Goal: Find specific page/section: Find specific page/section

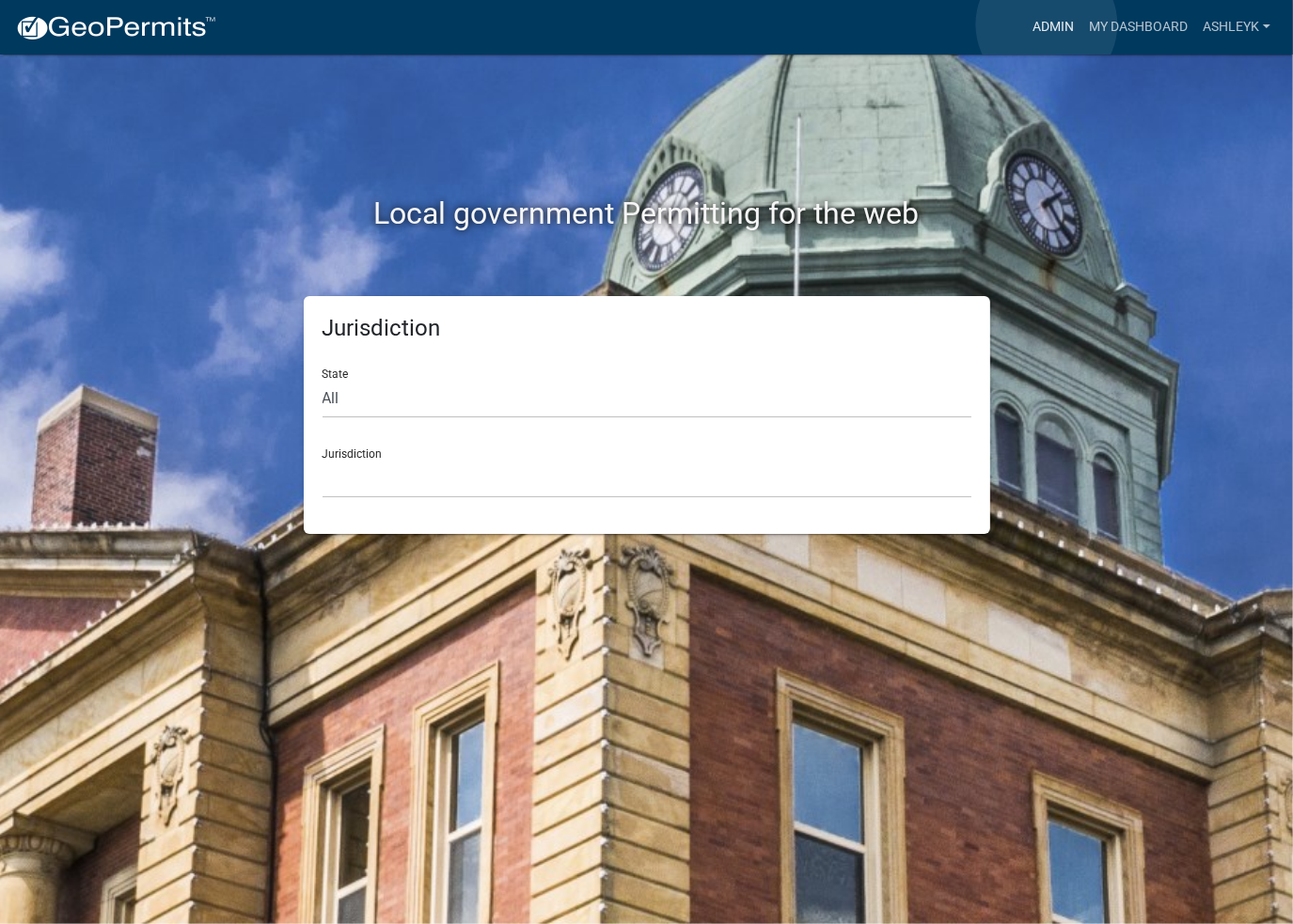
click at [1047, 25] on link "Admin" at bounding box center [1054, 27] width 57 height 35
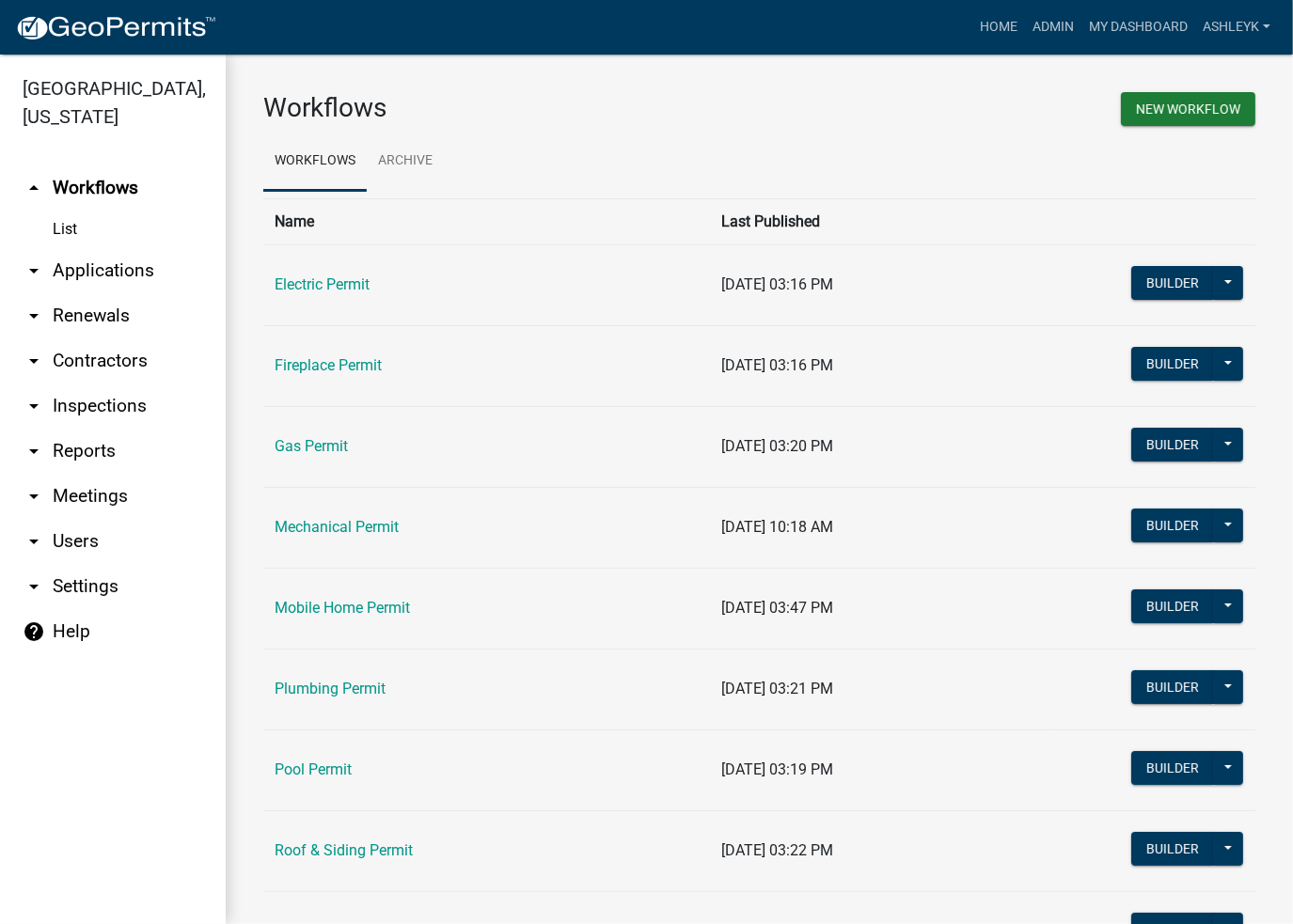
click at [99, 368] on link "arrow_drop_down Contractors" at bounding box center [113, 361] width 226 height 45
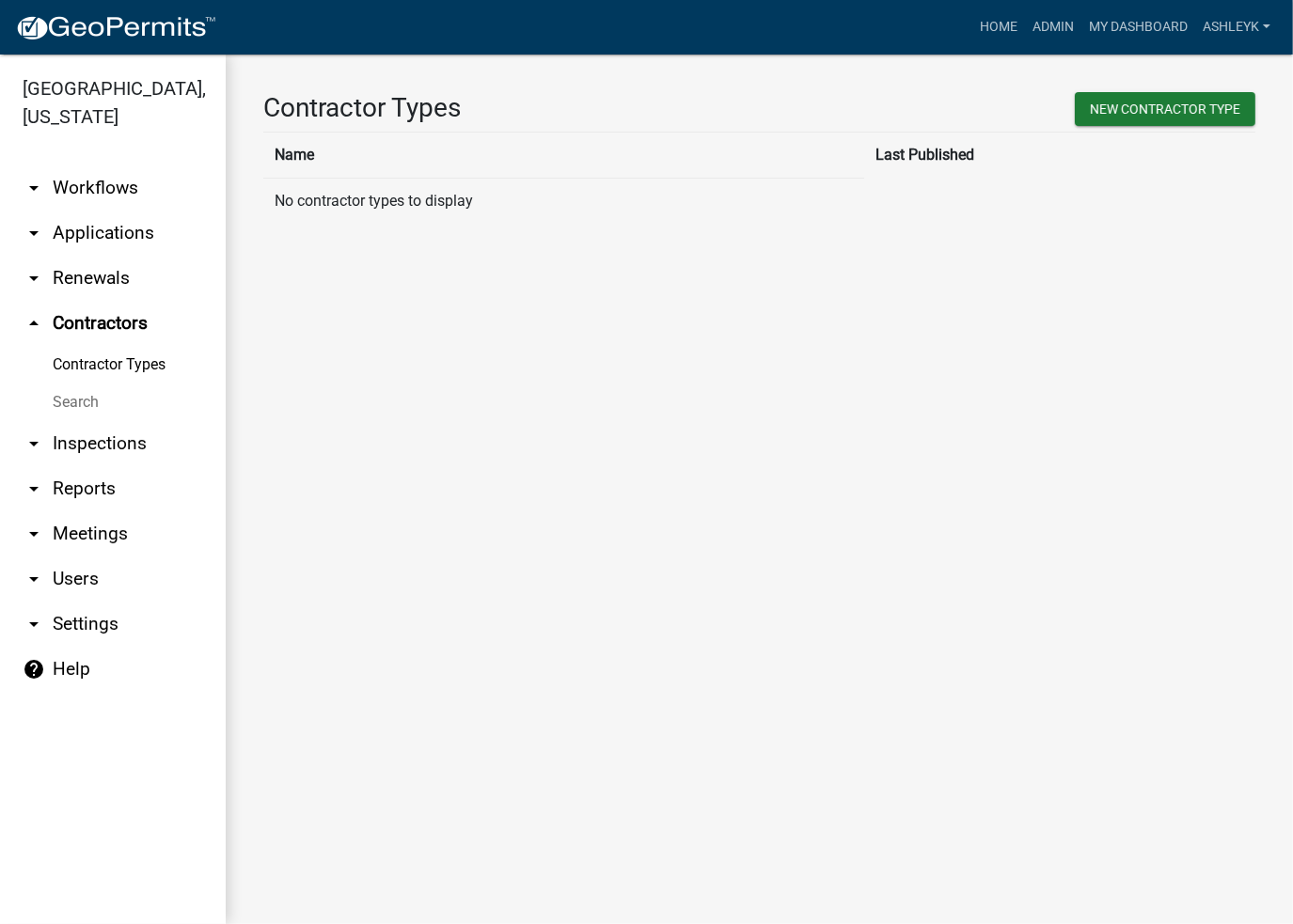
drag, startPoint x: 70, startPoint y: 401, endPoint x: 170, endPoint y: 367, distance: 105.6
click at [72, 401] on link "Search" at bounding box center [113, 402] width 226 height 37
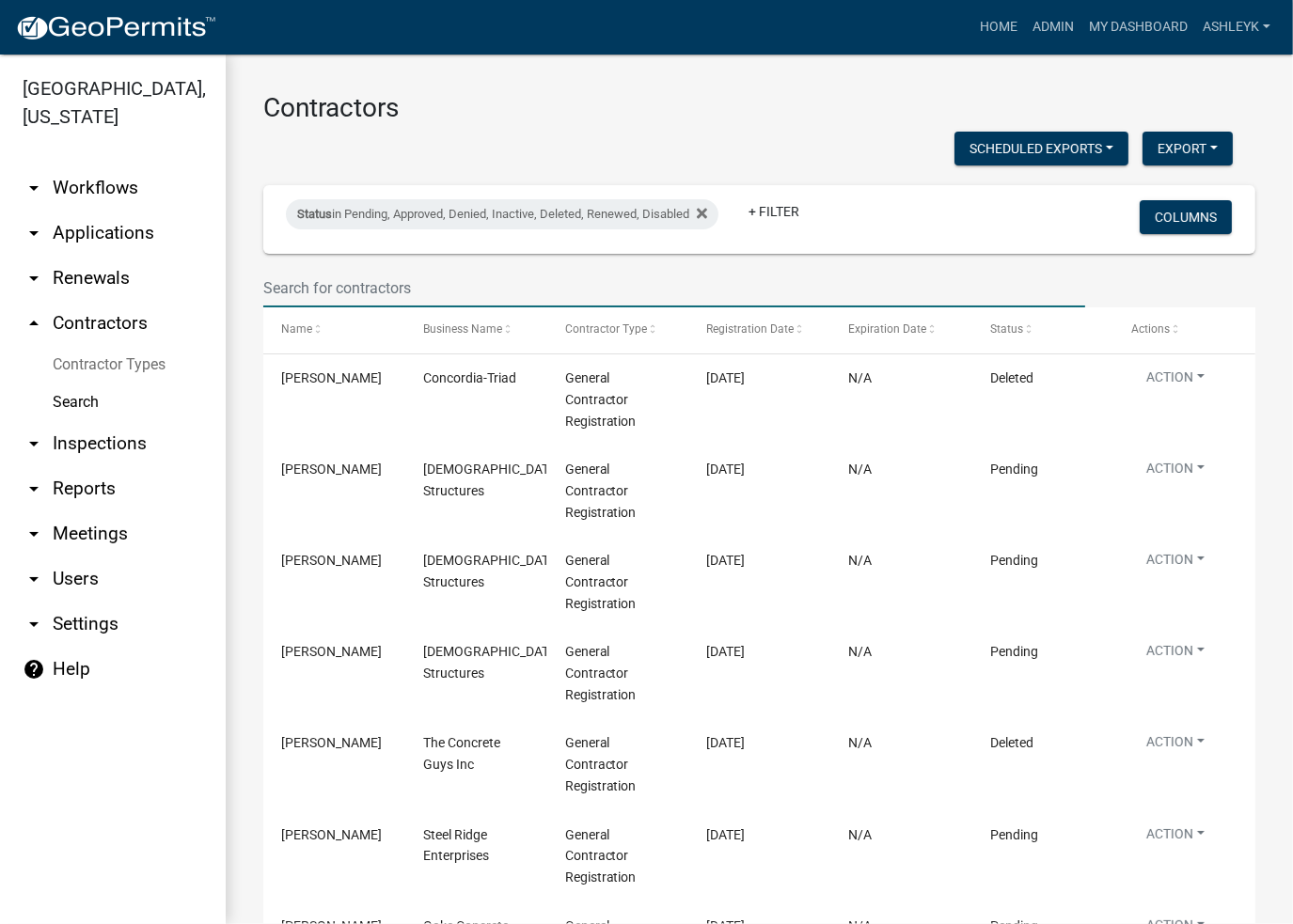
click at [339, 283] on input "text" at bounding box center [674, 287] width 822 height 38
type input "american"
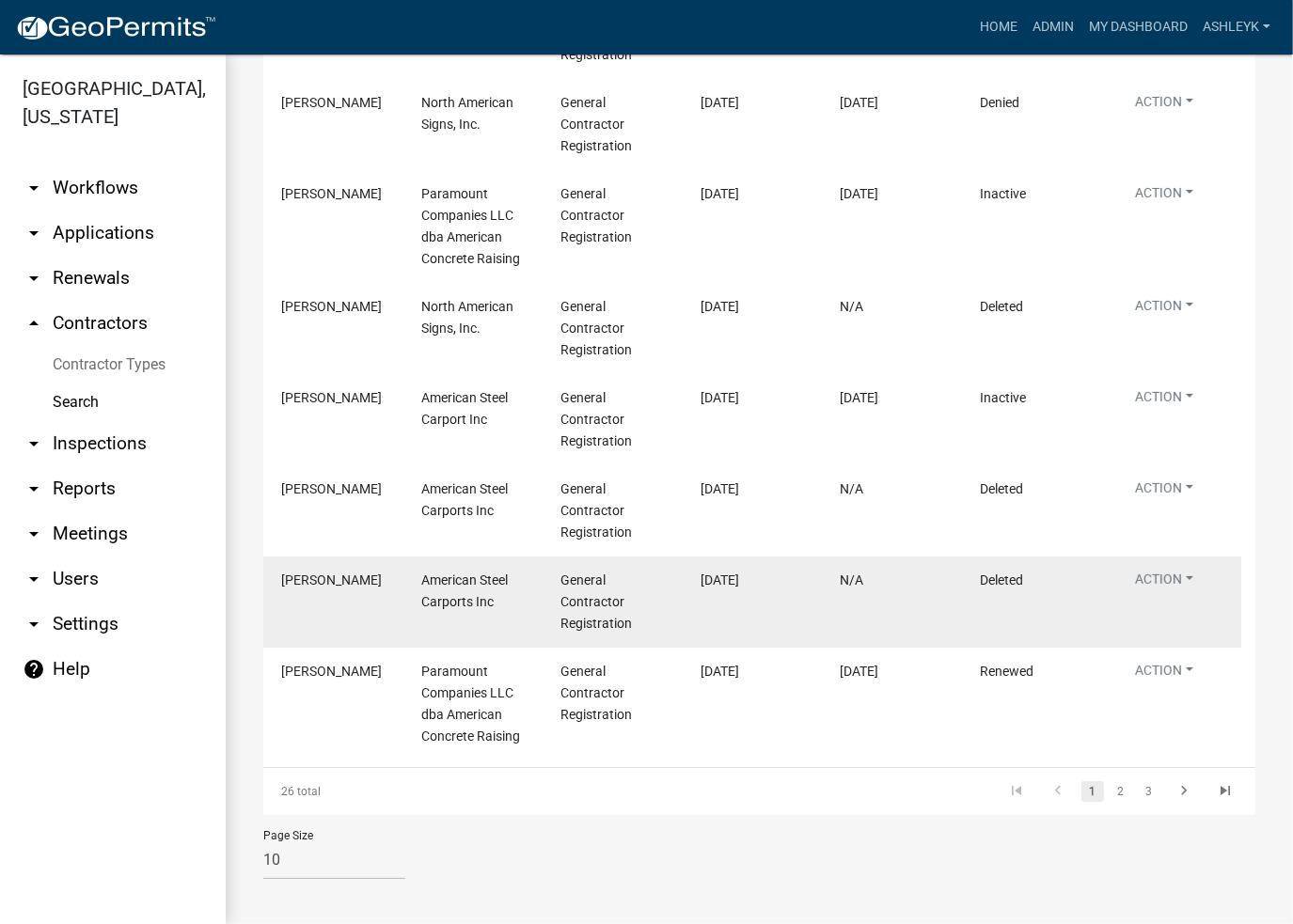
scroll to position [556, 0]
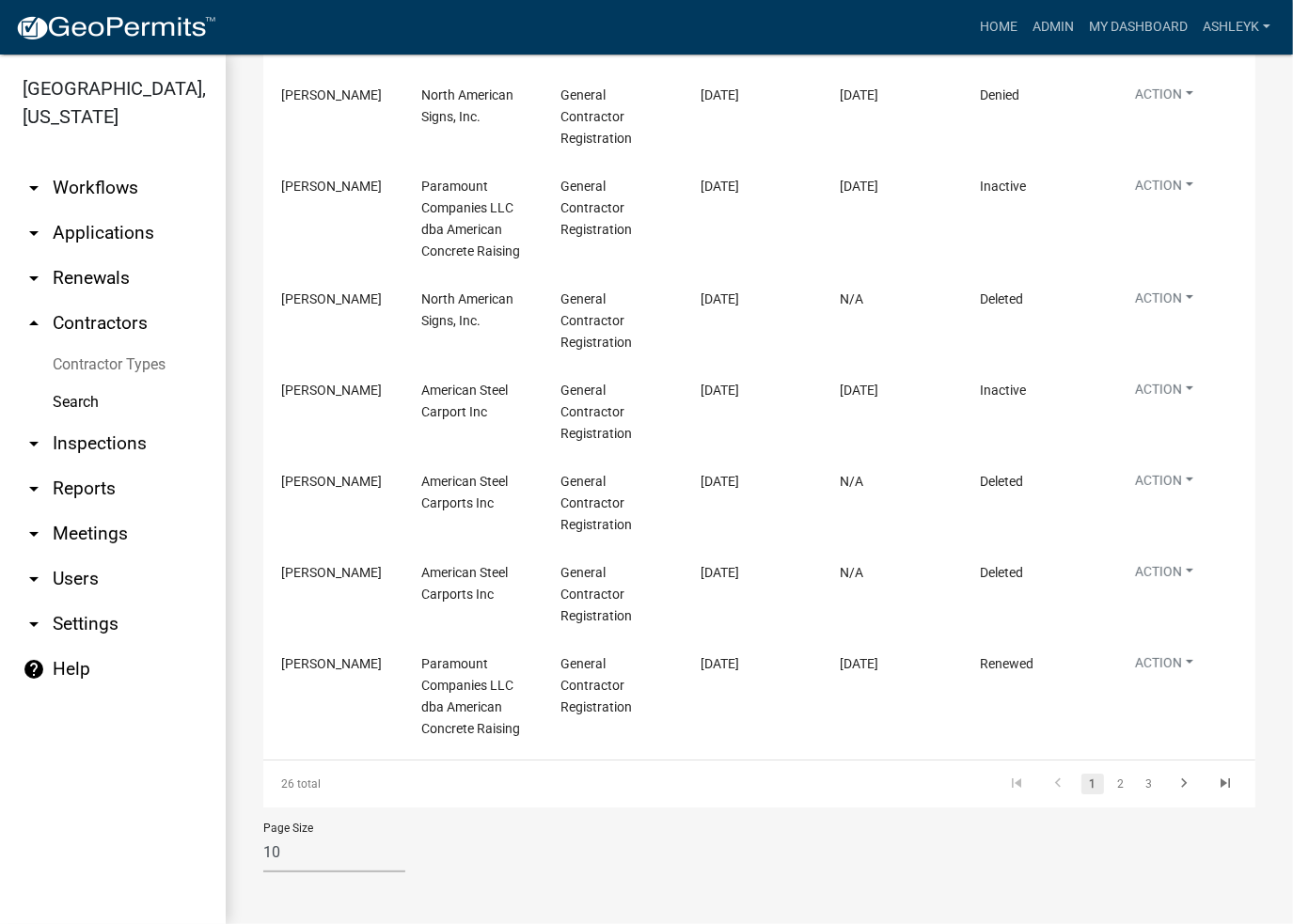
click at [311, 856] on select "10 25 50 100" at bounding box center [334, 852] width 142 height 38
select select "3: 100"
click at [263, 834] on select "10 25 50 100" at bounding box center [334, 852] width 142 height 38
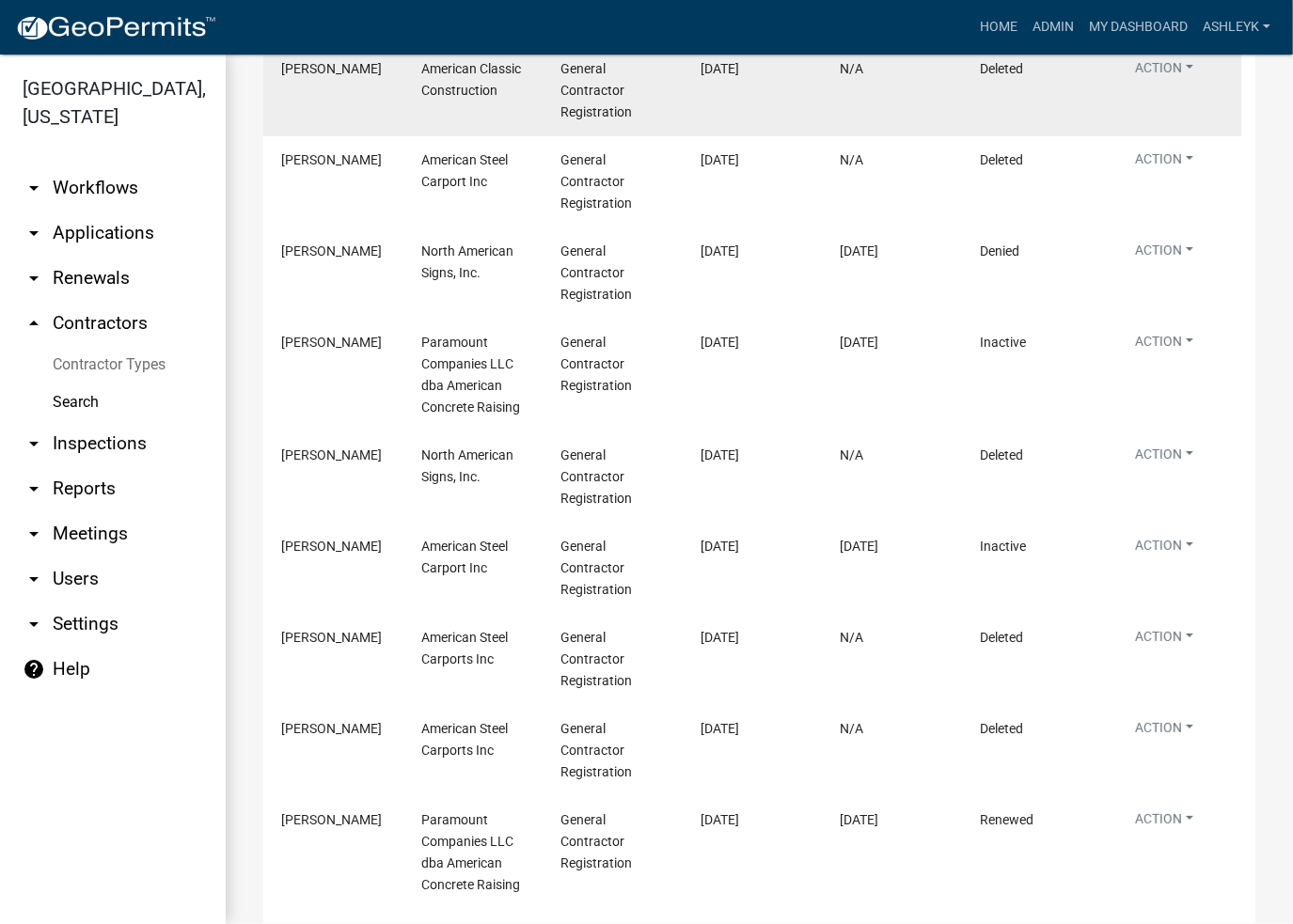
scroll to position [0, 0]
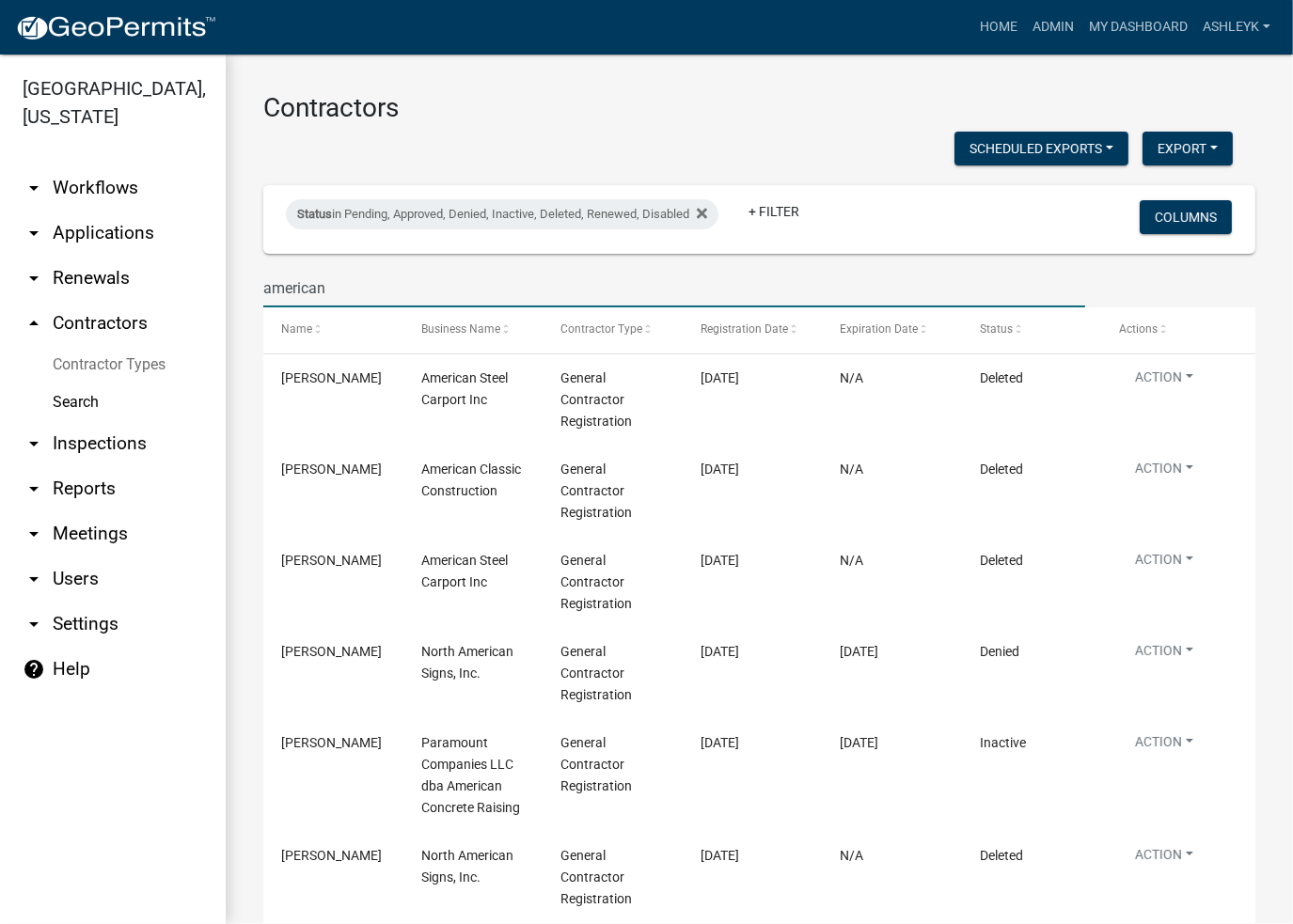
click at [426, 288] on input "american" at bounding box center [674, 287] width 822 height 38
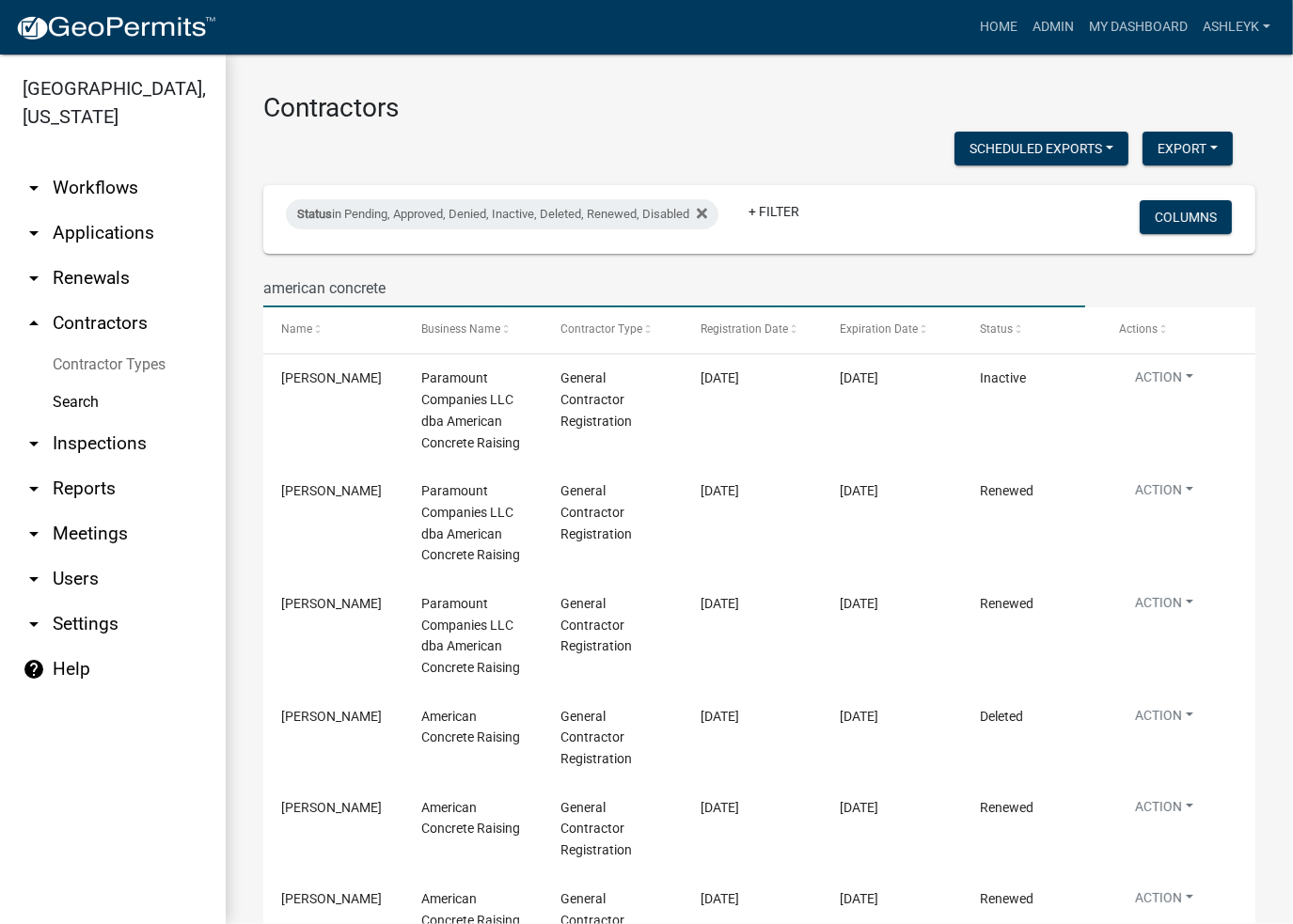
type input "american concrete"
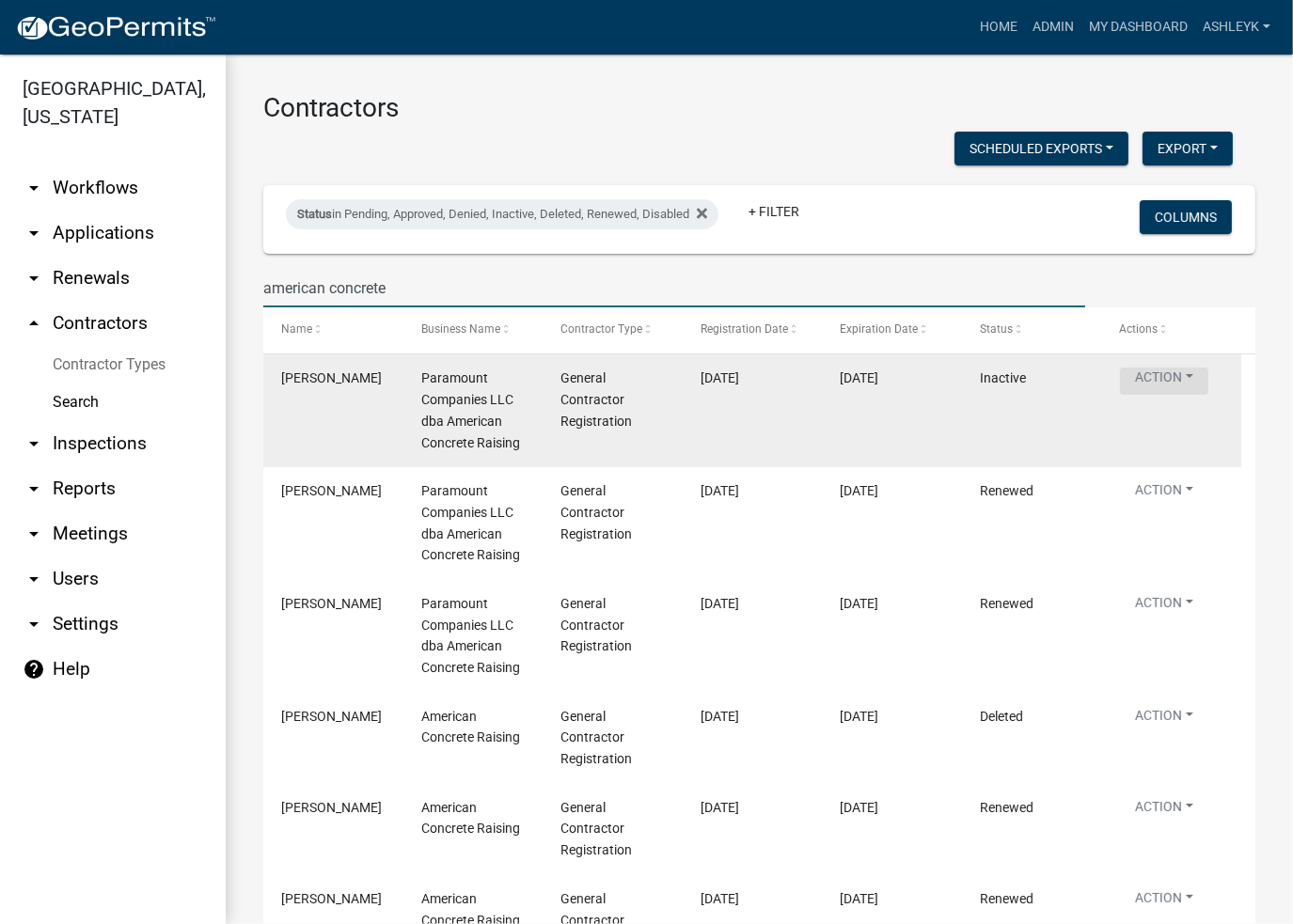
click at [1174, 379] on button "Action" at bounding box center [1164, 382] width 88 height 27
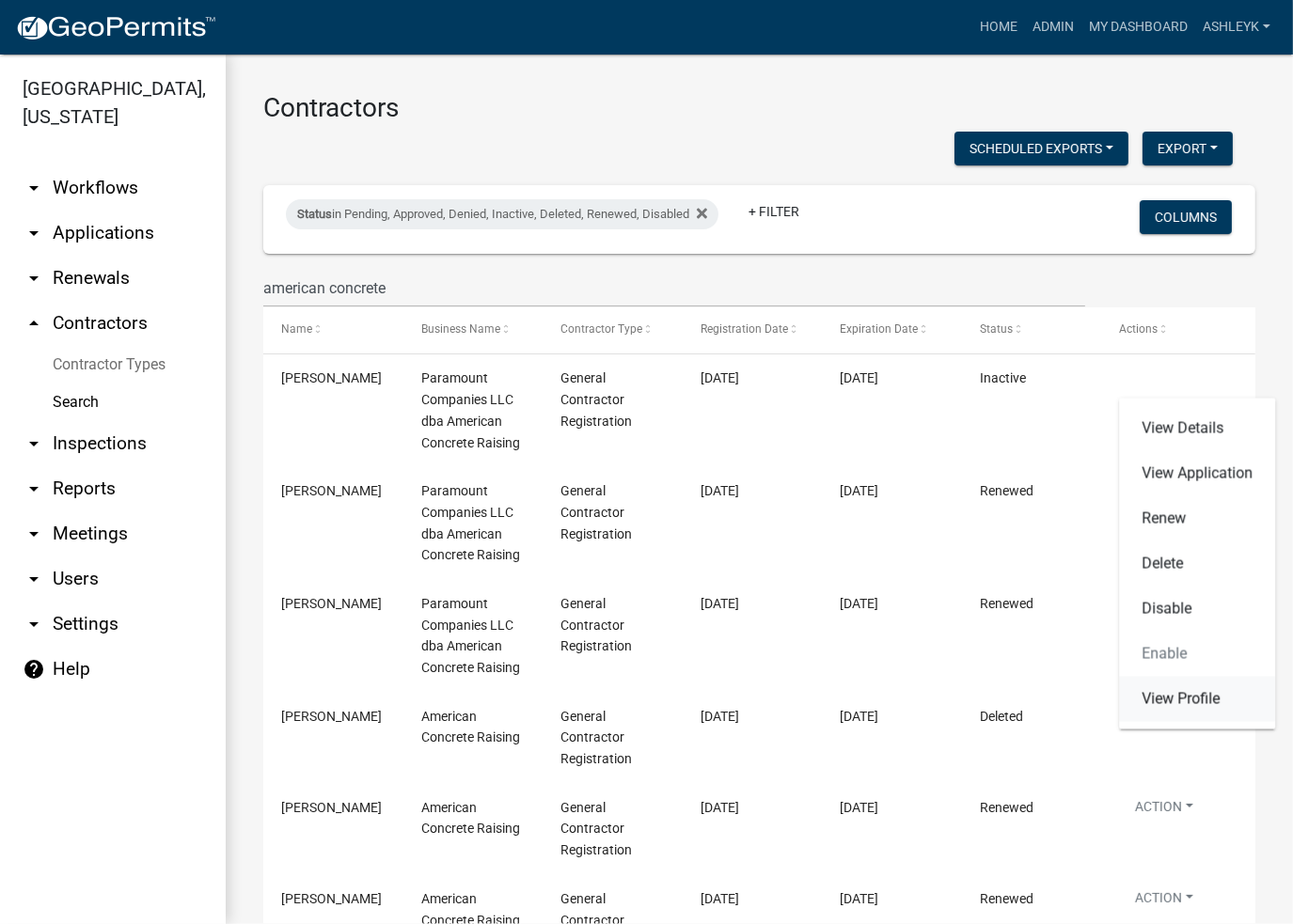
click at [1180, 693] on link "View Profile" at bounding box center [1197, 699] width 156 height 45
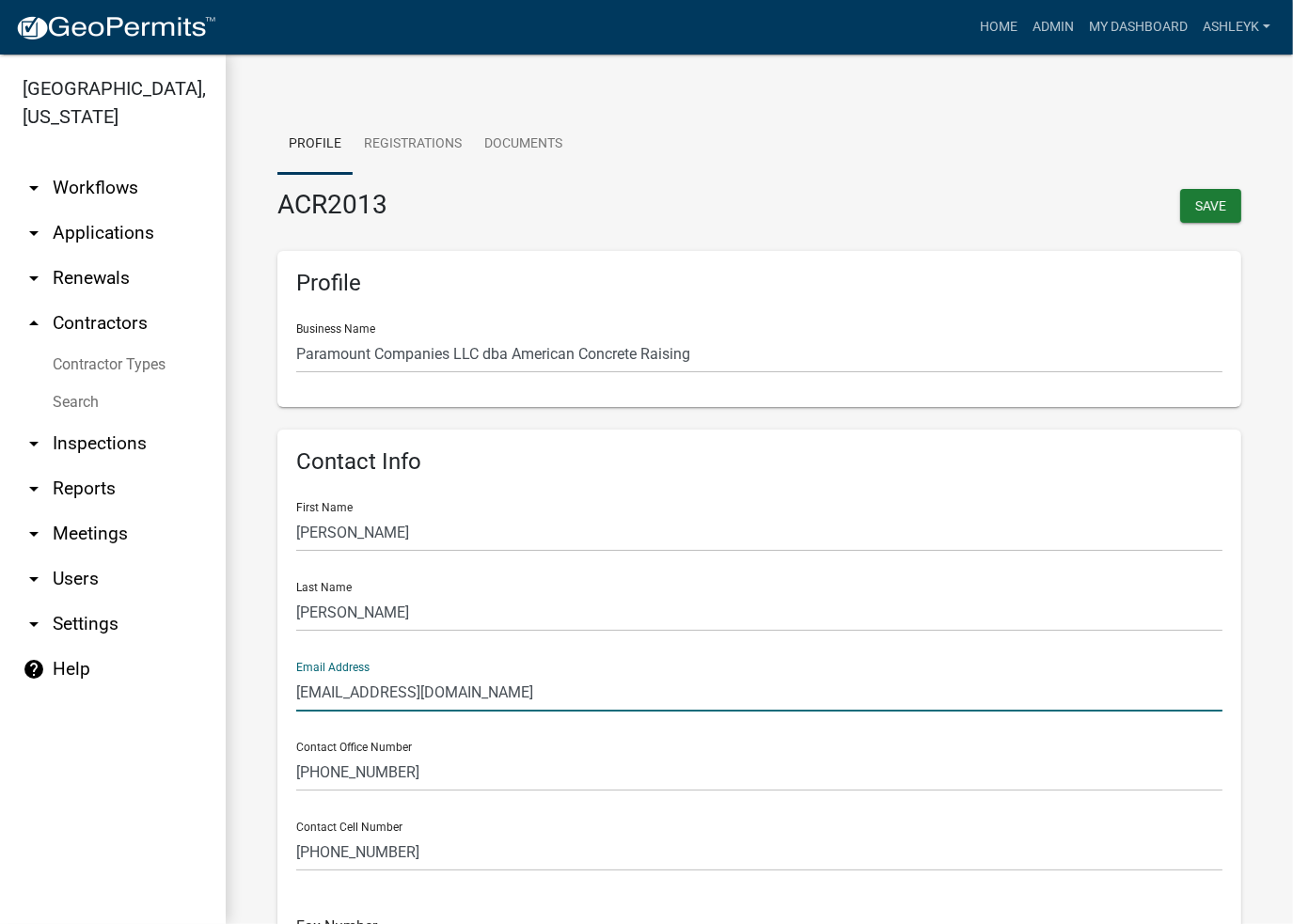
drag, startPoint x: 465, startPoint y: 692, endPoint x: 263, endPoint y: 700, distance: 202.2
